Goal: Navigation & Orientation: Find specific page/section

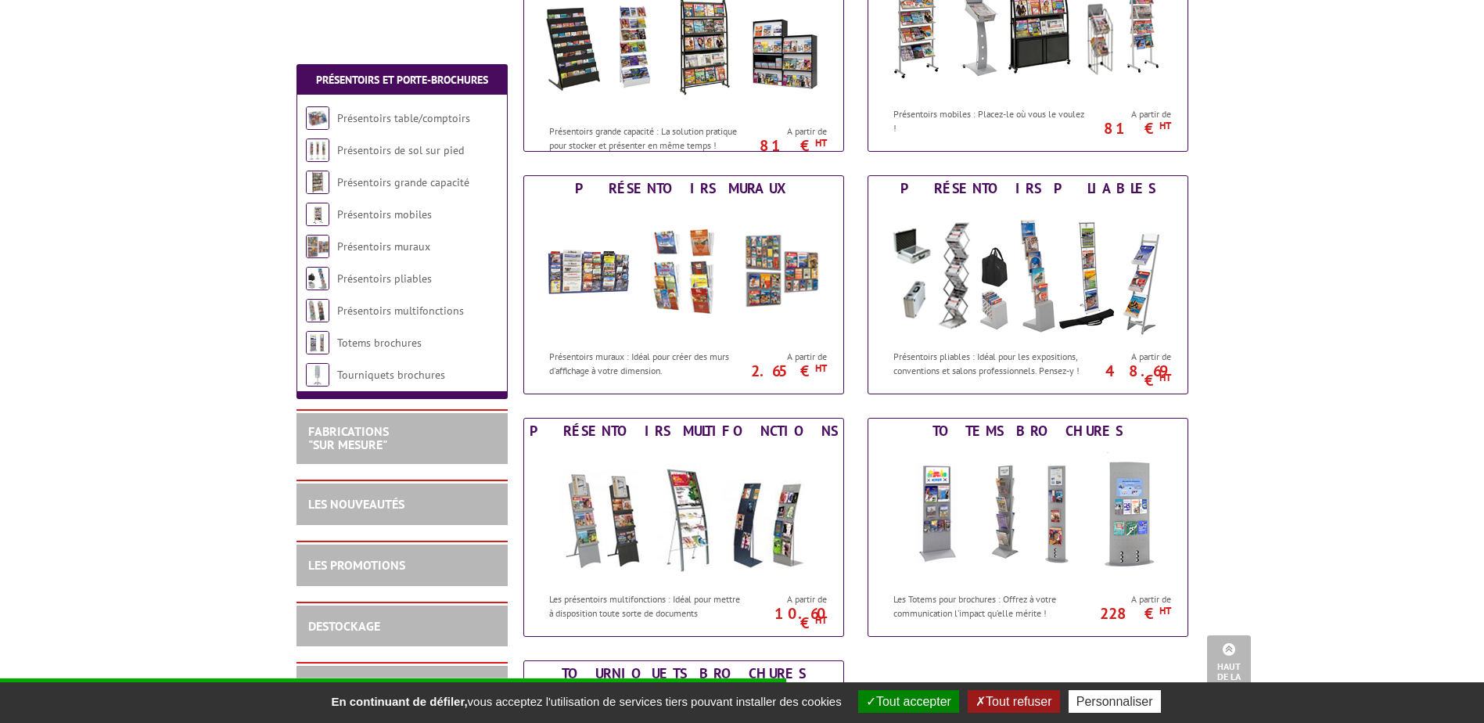
scroll to position [303, 0]
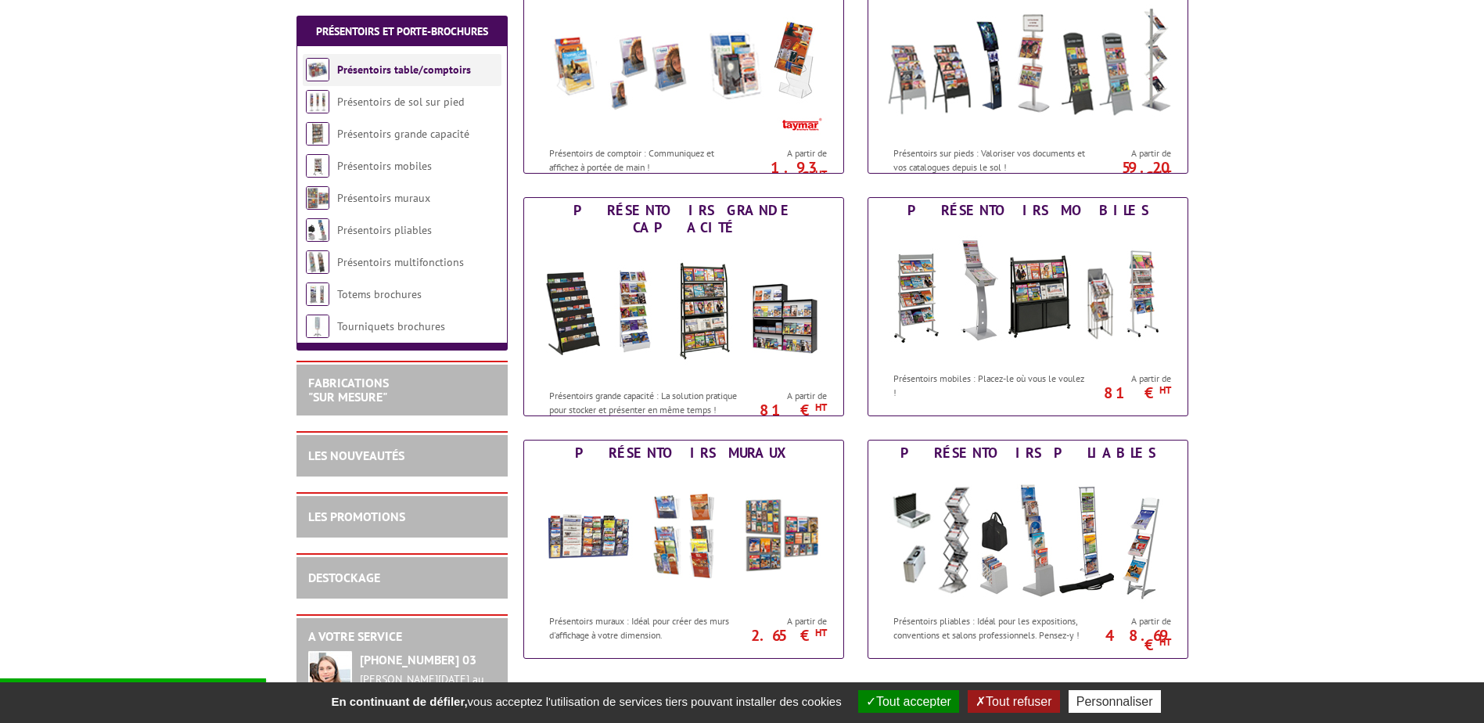
click at [357, 64] on link "Présentoirs table/comptoirs" at bounding box center [404, 70] width 134 height 14
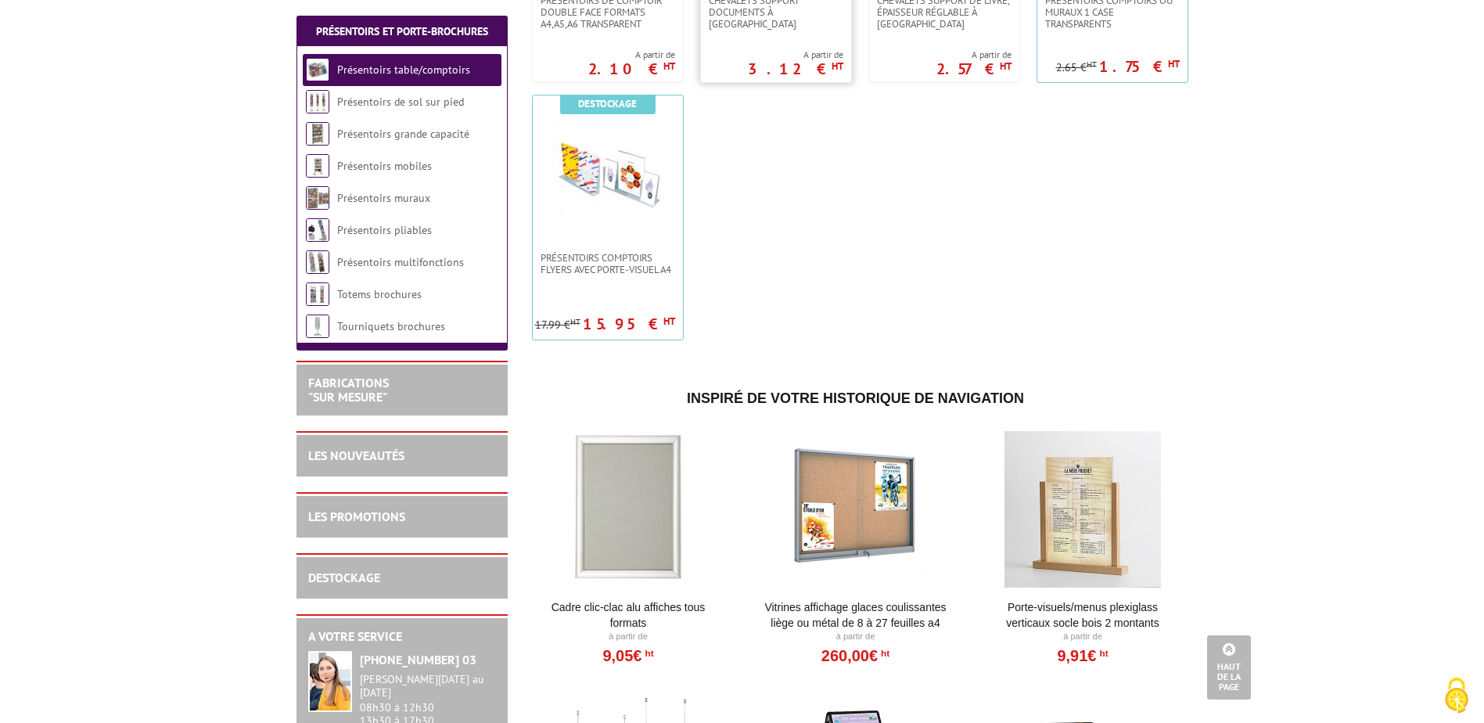
scroll to position [704, 0]
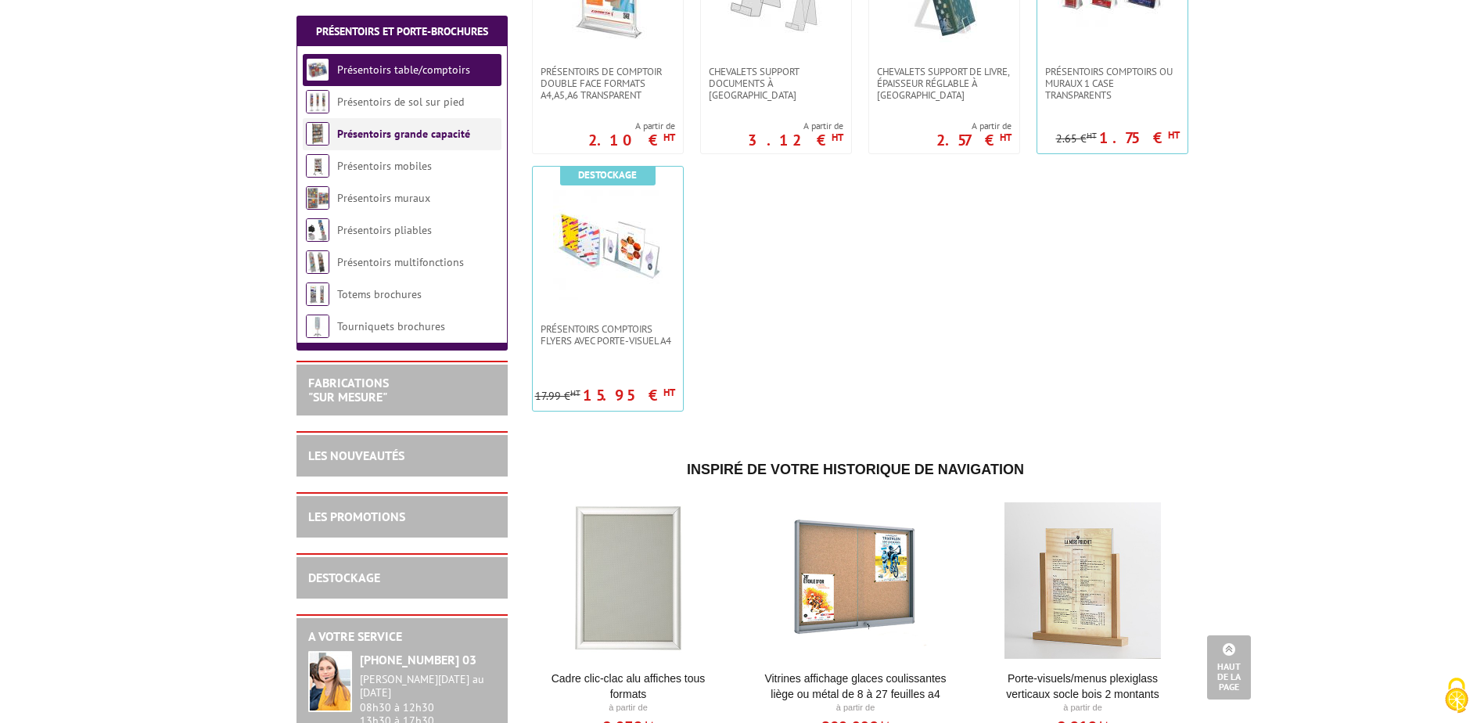
click at [380, 138] on link "Présentoirs grande capacité" at bounding box center [403, 134] width 133 height 14
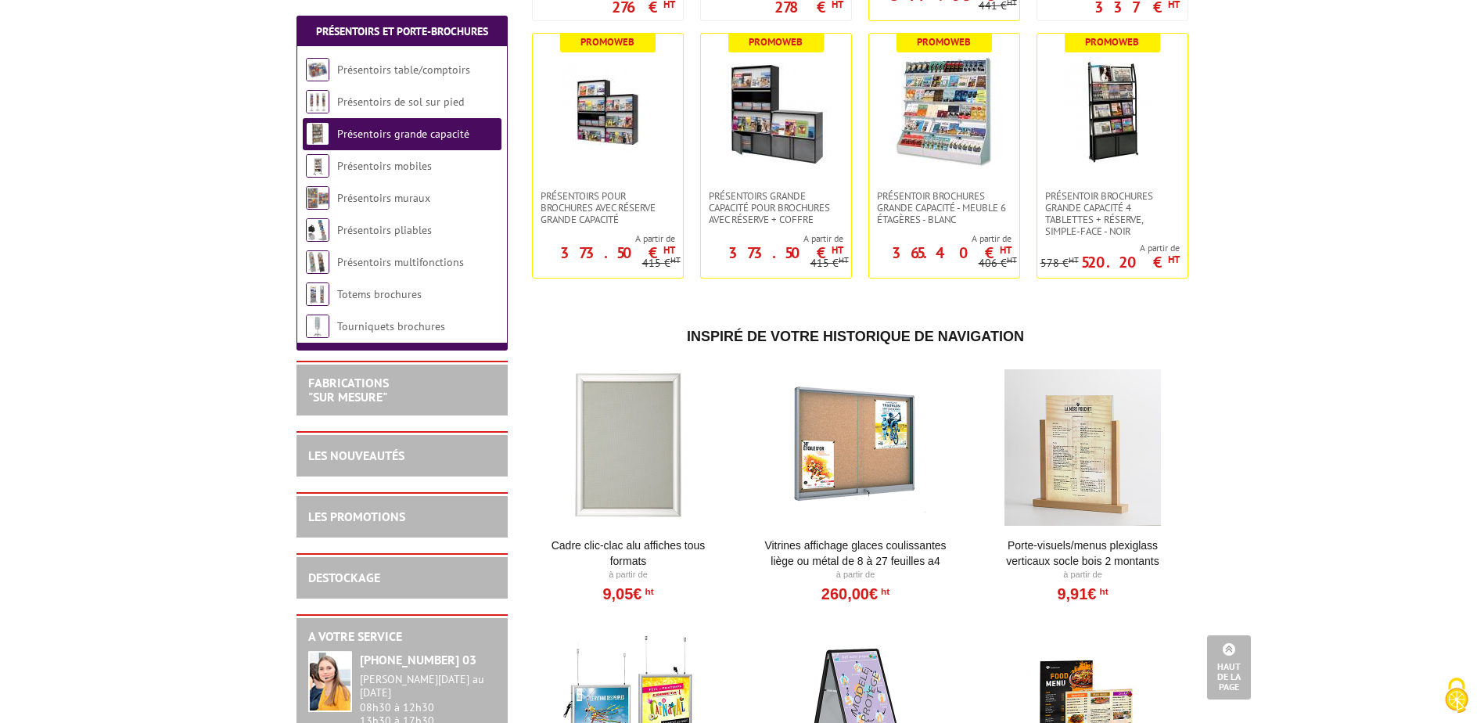
scroll to position [547, 0]
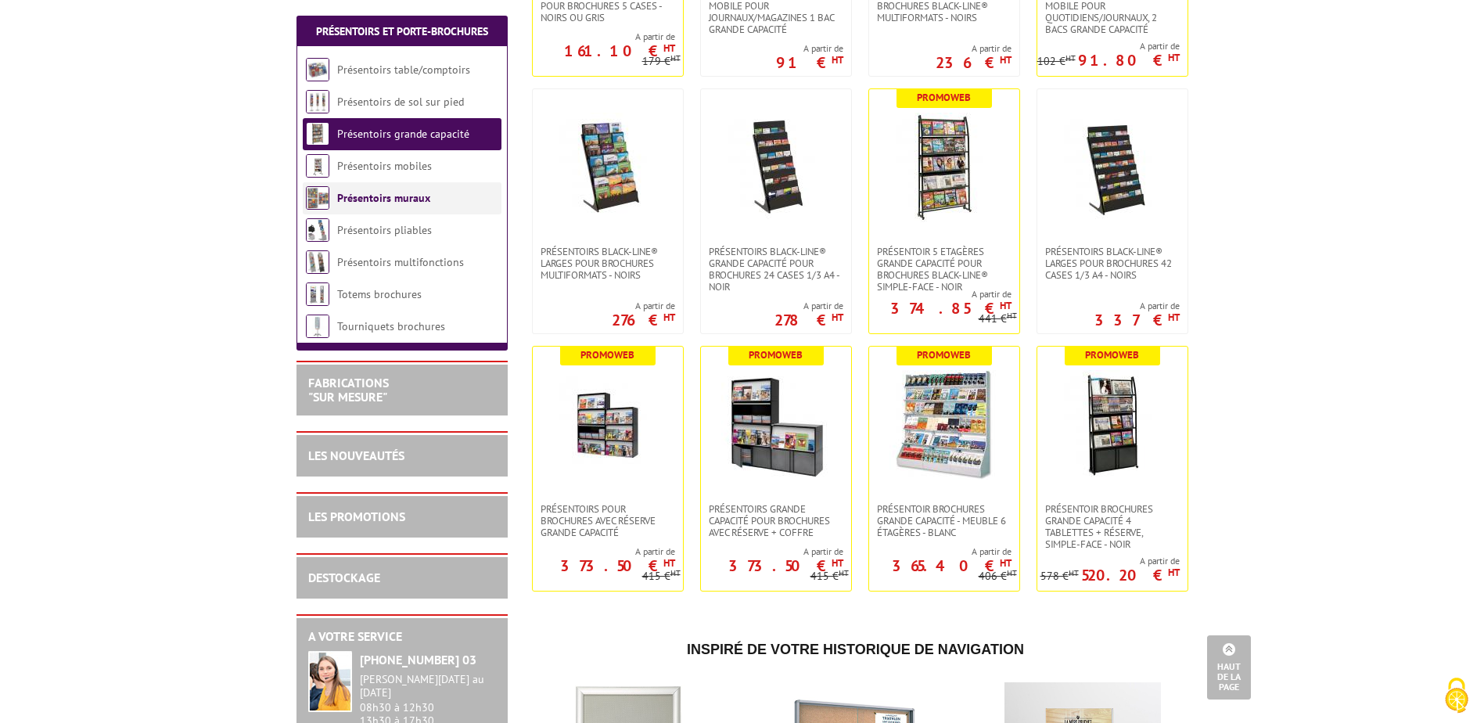
click at [368, 197] on link "Présentoirs muraux" at bounding box center [383, 198] width 93 height 14
